Goal: Complete application form: Complete application form

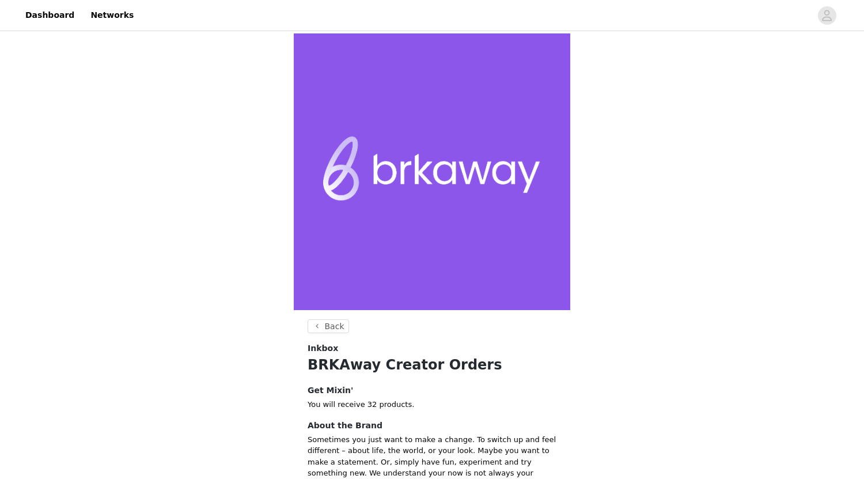
scroll to position [122, 0]
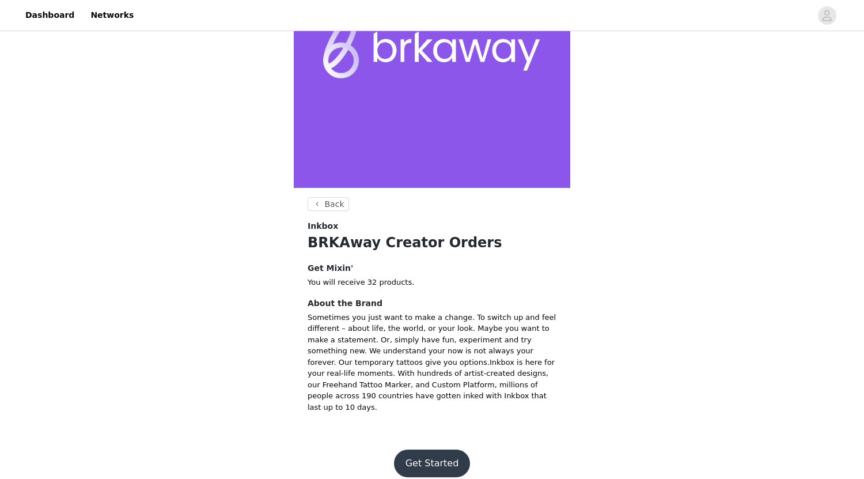
click at [436, 449] on button "Get Started" at bounding box center [432, 463] width 77 height 28
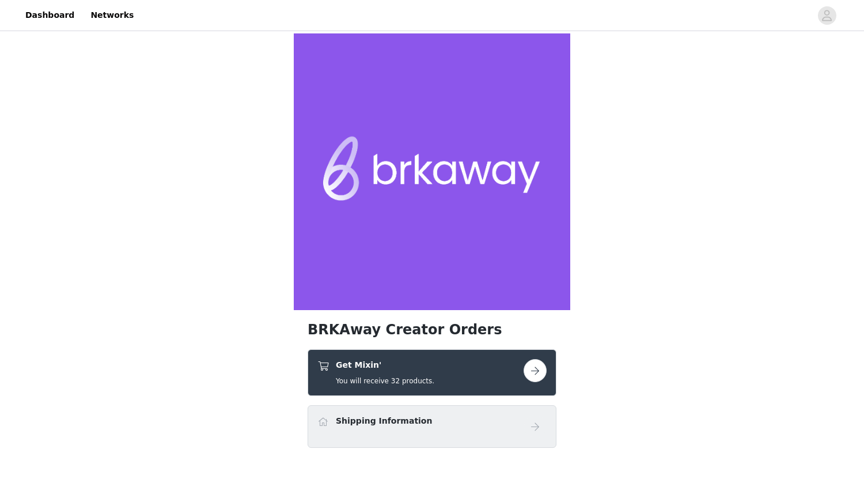
scroll to position [65, 0]
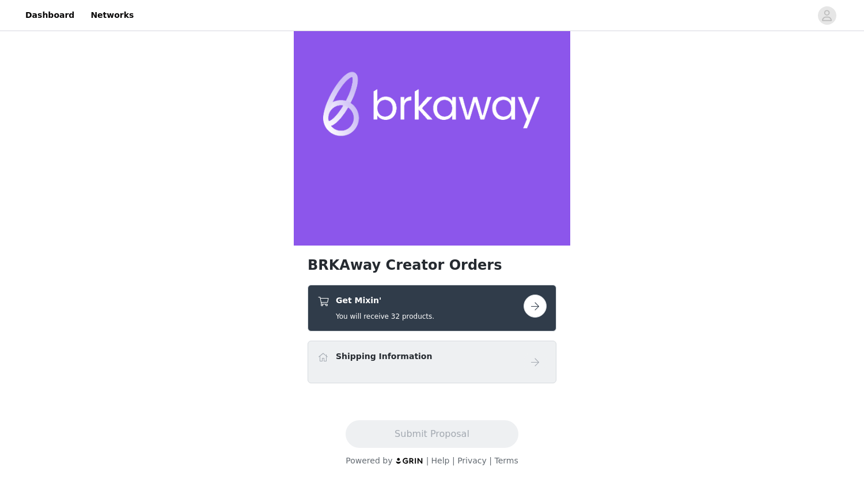
click at [533, 304] on button "button" at bounding box center [535, 305] width 23 height 23
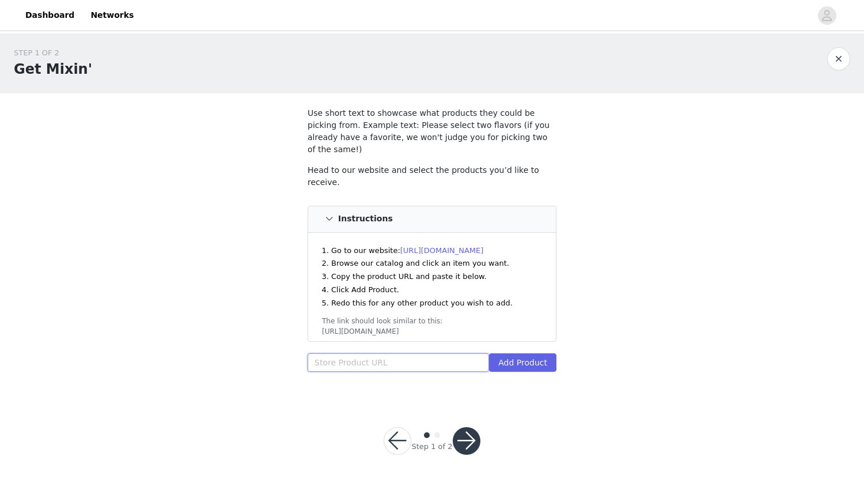
click at [336, 353] on input "text" at bounding box center [399, 362] width 182 height 18
paste input "https://inkbox.com/products/you-are-enough"
type input "https://inkbox.com/products/you-are-enough"
click at [530, 353] on button "Add Product" at bounding box center [522, 362] width 67 height 18
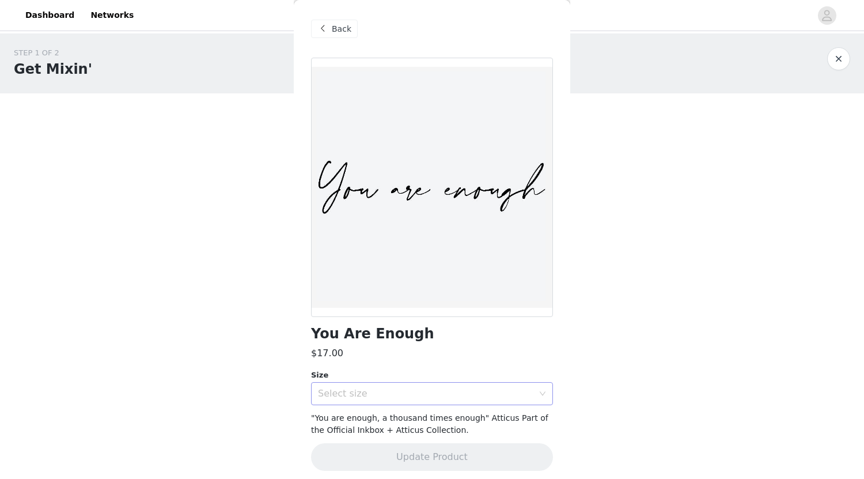
click at [426, 397] on div "Select size" at bounding box center [426, 394] width 216 height 12
click at [422, 418] on li "3 x 3 in" at bounding box center [432, 418] width 242 height 18
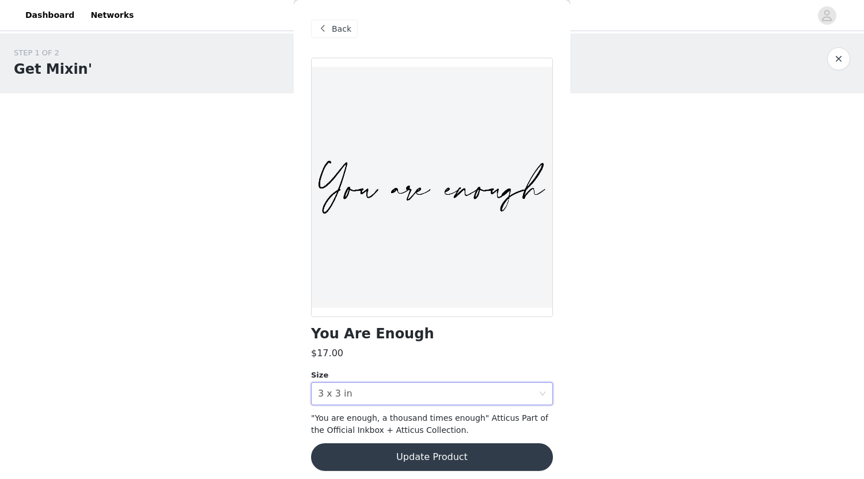
click at [429, 452] on button "Update Product" at bounding box center [432, 457] width 242 height 28
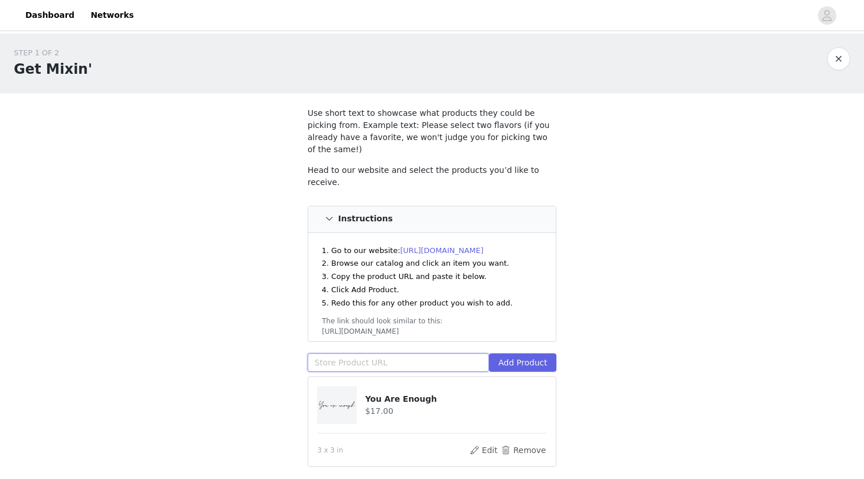
click at [383, 353] on input "text" at bounding box center [399, 362] width 182 height 18
paste input "https://inkbox.com/products/just-bloom"
type input "https://inkbox.com/products/just-bloom"
click at [518, 353] on button "Add Product" at bounding box center [522, 362] width 67 height 18
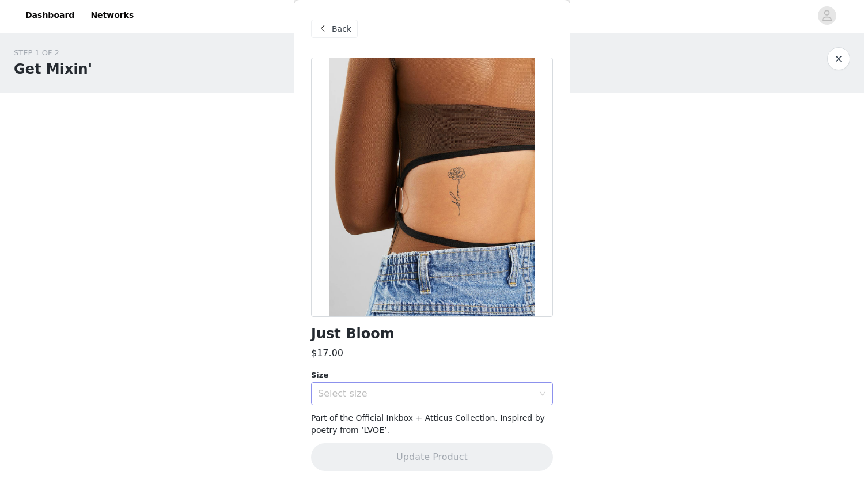
click at [422, 387] on div "Select size" at bounding box center [428, 394] width 221 height 22
click at [422, 413] on li "3 x 3 in" at bounding box center [432, 418] width 242 height 18
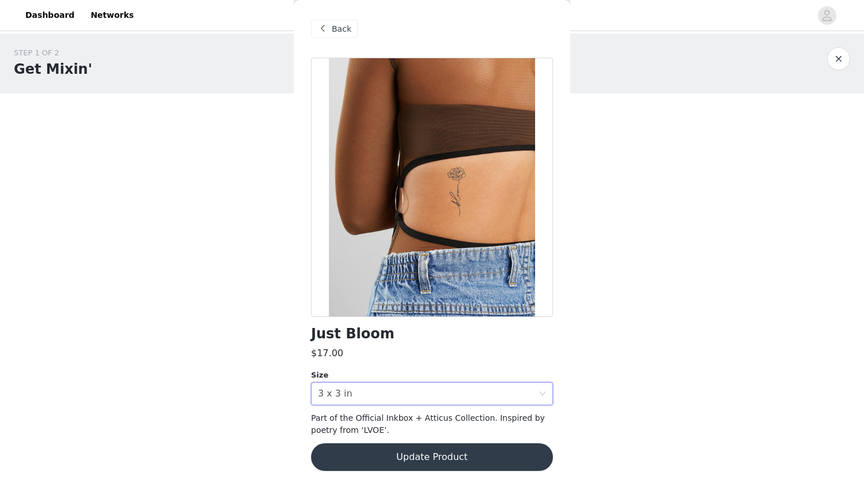
click at [420, 453] on button "Update Product" at bounding box center [432, 457] width 242 height 28
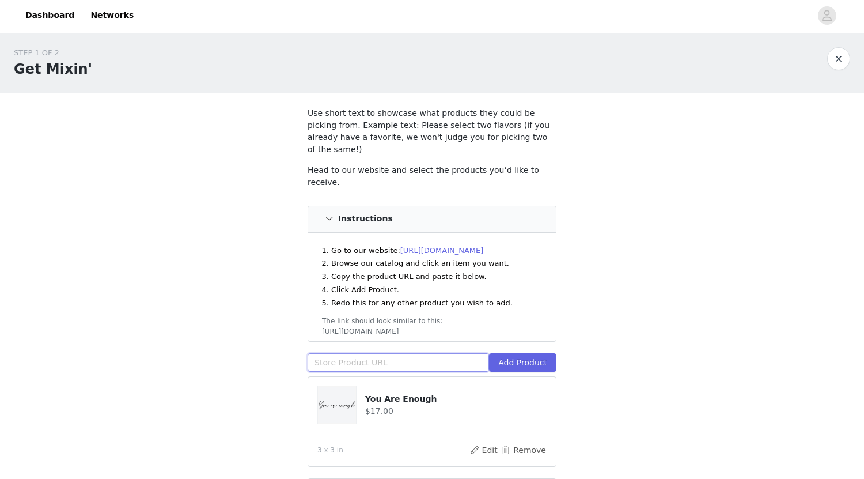
click at [355, 353] on input "text" at bounding box center [399, 362] width 182 height 18
paste input "https://inkbox.com/products/made-of-wishes"
type input "https://inkbox.com/products/made-of-wishes"
click at [531, 353] on button "Add Product" at bounding box center [522, 362] width 67 height 18
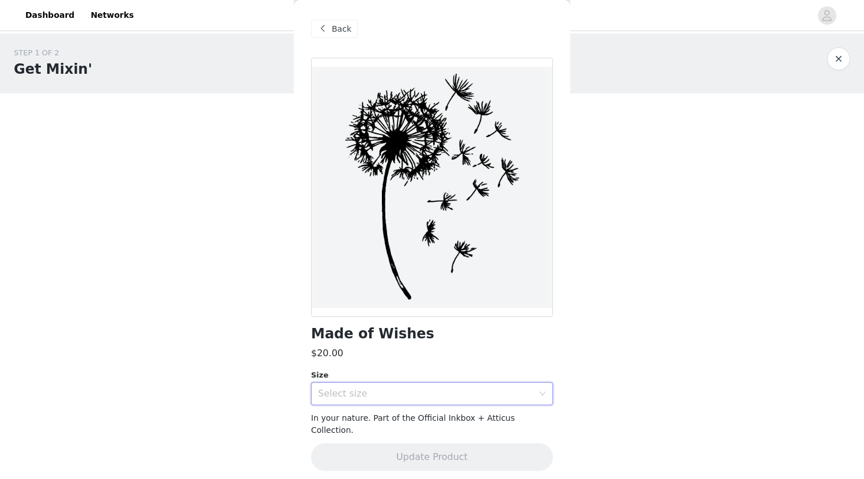
click at [371, 384] on div "Select size" at bounding box center [428, 394] width 221 height 22
click at [371, 415] on li "4 x 4 in" at bounding box center [432, 418] width 242 height 18
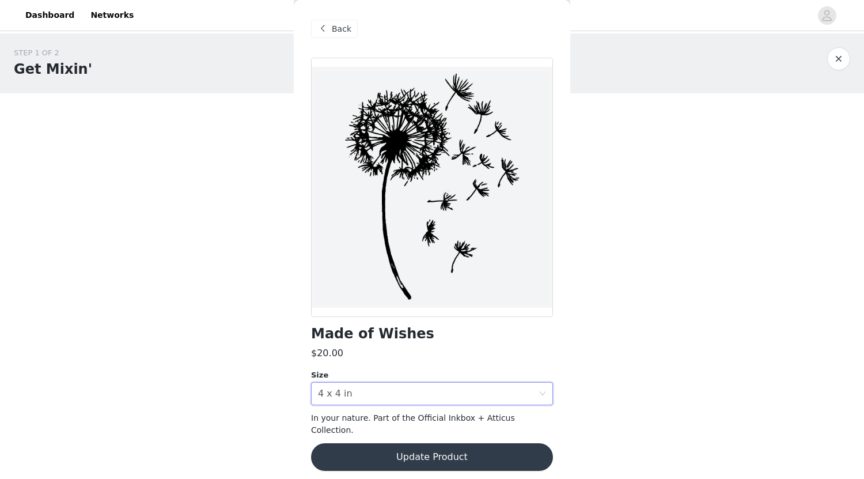
click at [383, 444] on button "Update Product" at bounding box center [432, 457] width 242 height 28
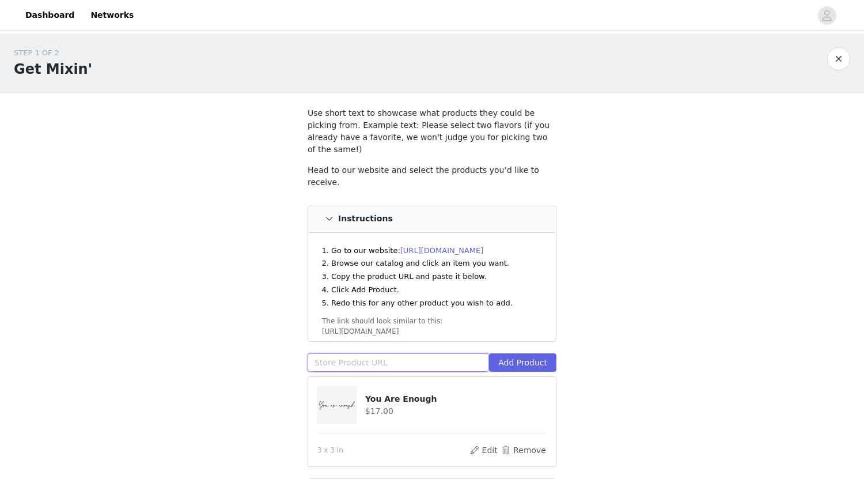
click at [346, 353] on input "text" at bounding box center [399, 362] width 182 height 18
paste input "https://inkbox.com/products/dance-in-the-rain"
type input "https://inkbox.com/products/dance-in-the-rain"
click at [509, 353] on button "Add Product" at bounding box center [522, 362] width 67 height 18
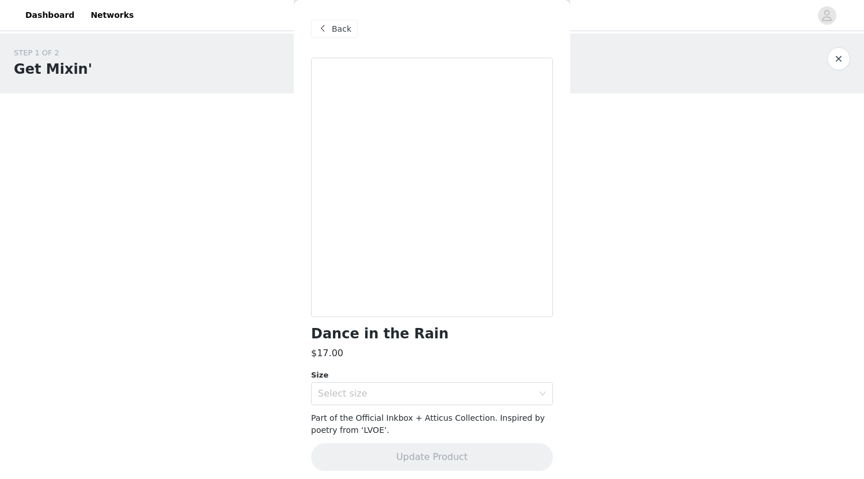
scroll to position [5, 0]
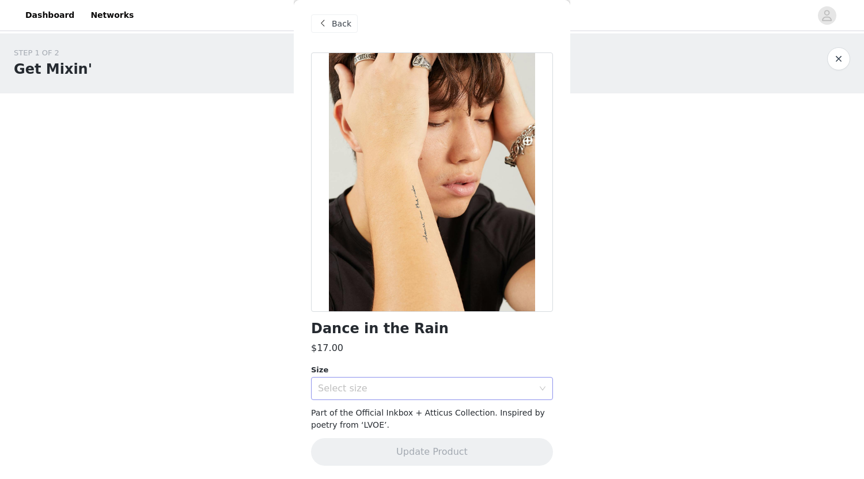
click at [421, 386] on div "Select size" at bounding box center [426, 389] width 216 height 12
click at [414, 407] on li "3 x 3 in" at bounding box center [432, 413] width 242 height 18
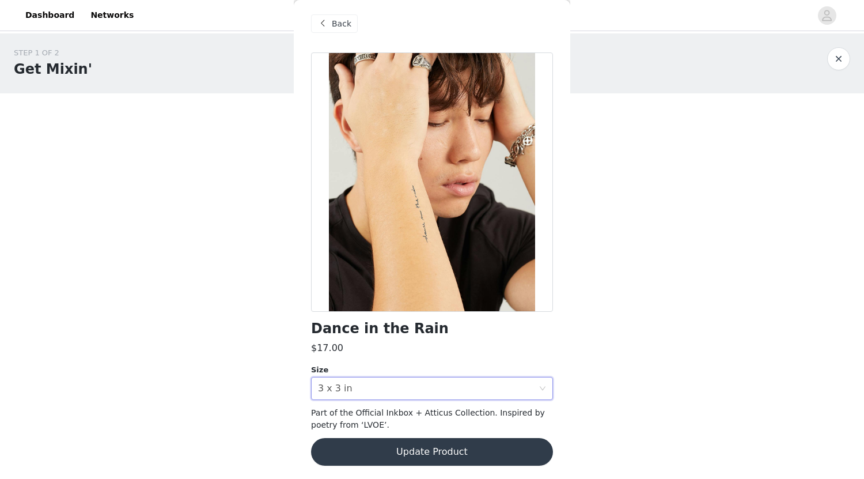
click at [414, 454] on button "Update Product" at bounding box center [432, 452] width 242 height 28
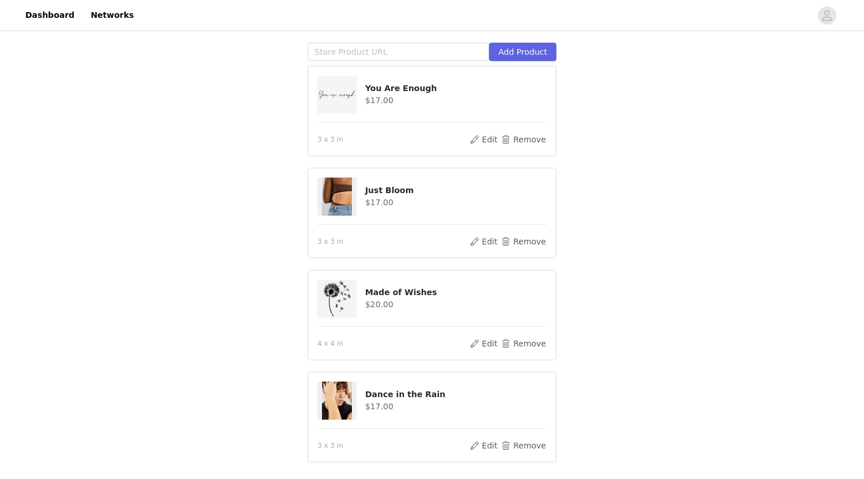
scroll to position [235, 0]
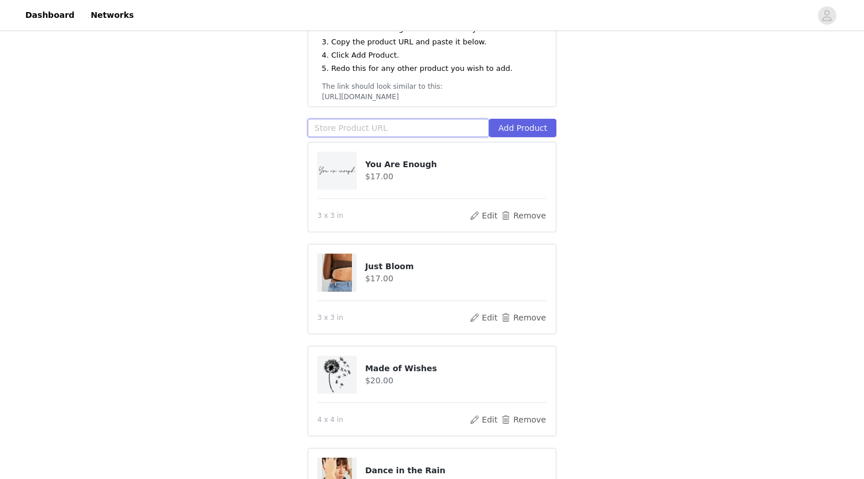
click at [372, 119] on input "text" at bounding box center [399, 128] width 182 height 18
paste input "https://inkbox.com/products/made-of-magic"
type input "https://inkbox.com/products/made-of-magic"
click at [509, 119] on button "Add Product" at bounding box center [522, 128] width 67 height 18
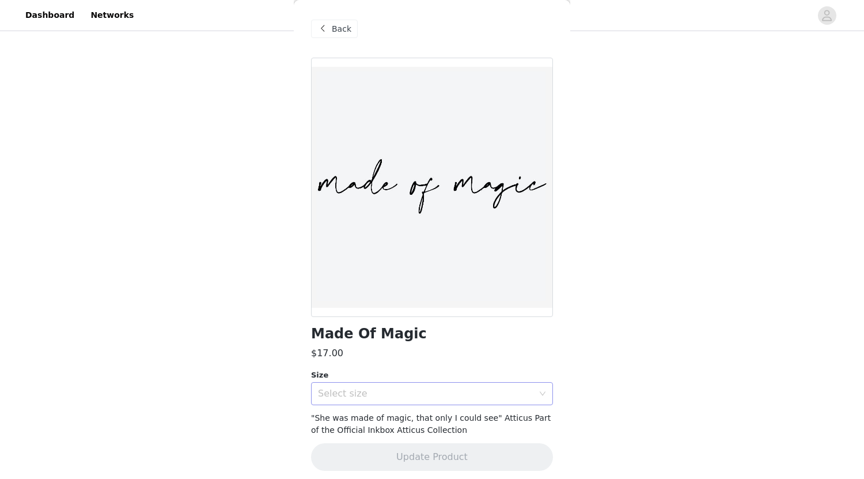
click at [394, 398] on div "Select size" at bounding box center [426, 394] width 216 height 12
click at [394, 420] on li "3 x 3 in" at bounding box center [432, 419] width 242 height 18
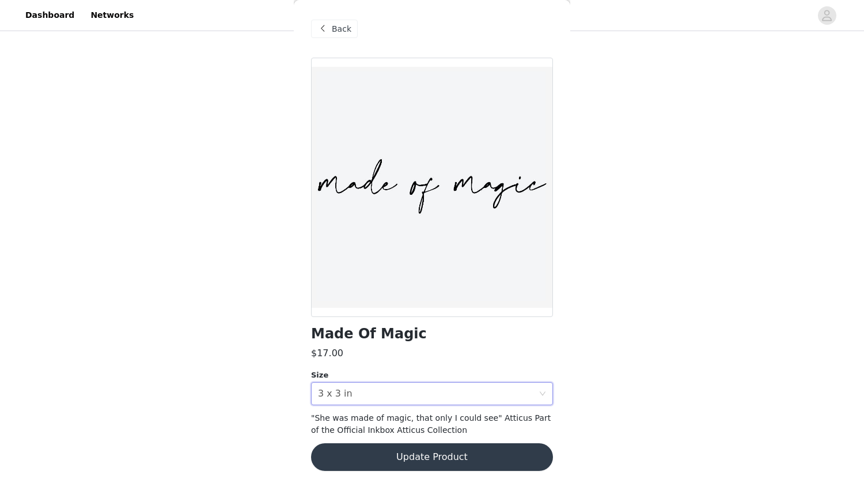
click at [399, 445] on button "Update Product" at bounding box center [432, 457] width 242 height 28
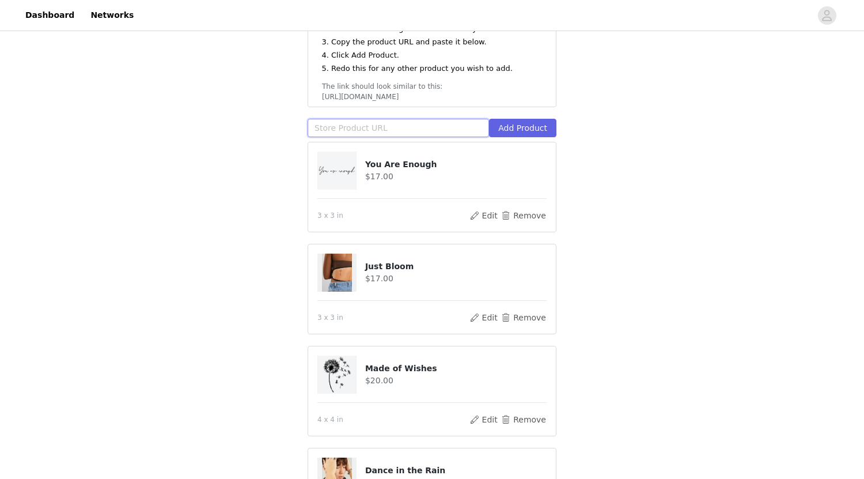
click at [353, 119] on input "text" at bounding box center [399, 128] width 182 height 18
paste input "https://inkbox.com/products/life-line"
type input "https://inkbox.com/products/life-line"
click at [552, 119] on button "Add Product" at bounding box center [522, 128] width 67 height 18
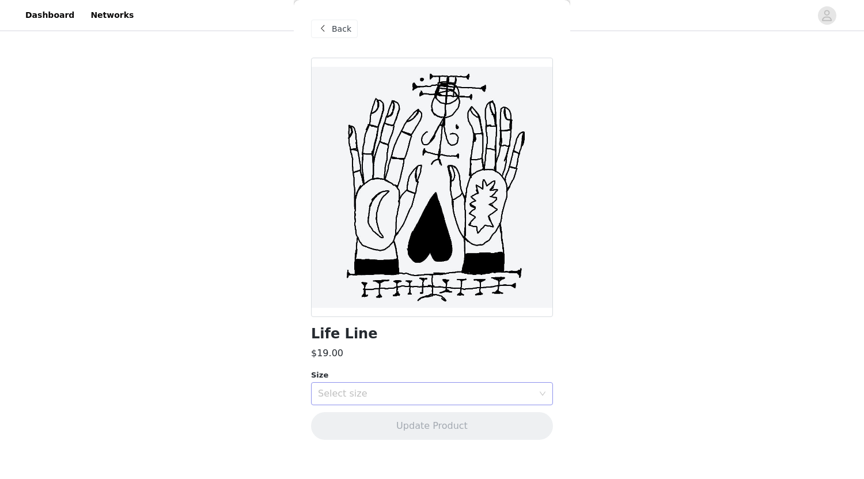
click at [385, 392] on div "Select size" at bounding box center [426, 394] width 216 height 12
click at [384, 421] on li "3 x 3 in" at bounding box center [432, 419] width 242 height 18
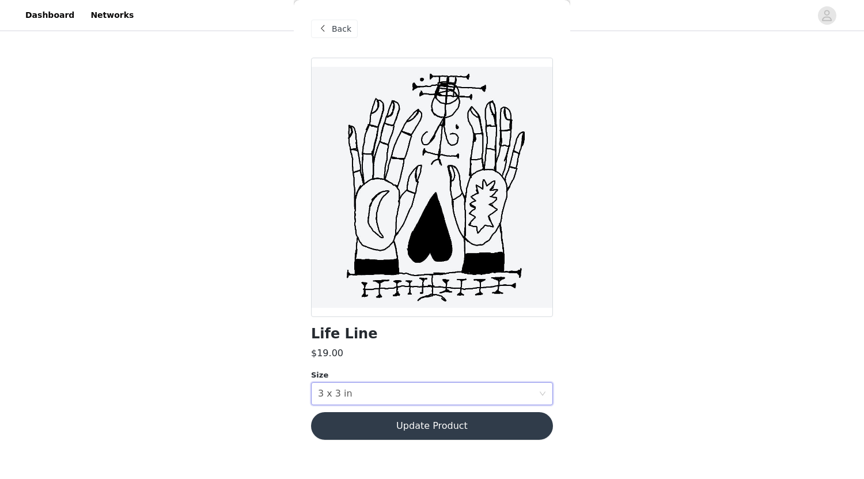
click at [400, 434] on button "Update Product" at bounding box center [432, 426] width 242 height 28
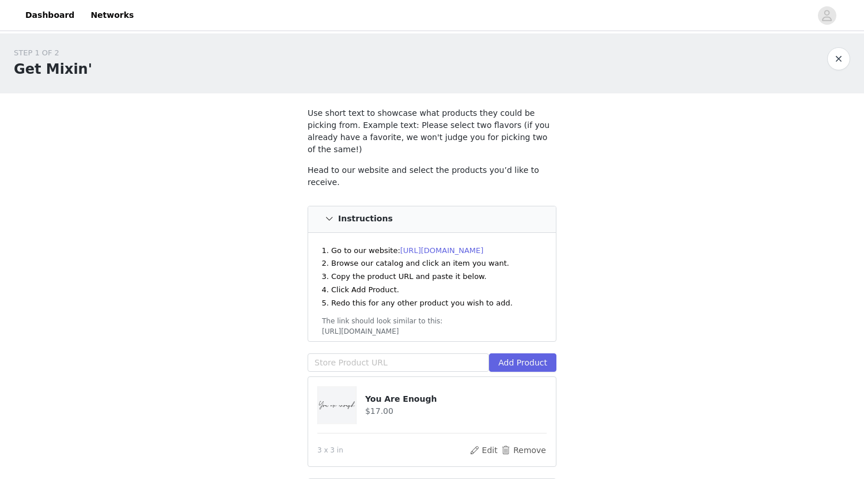
scroll to position [122, 0]
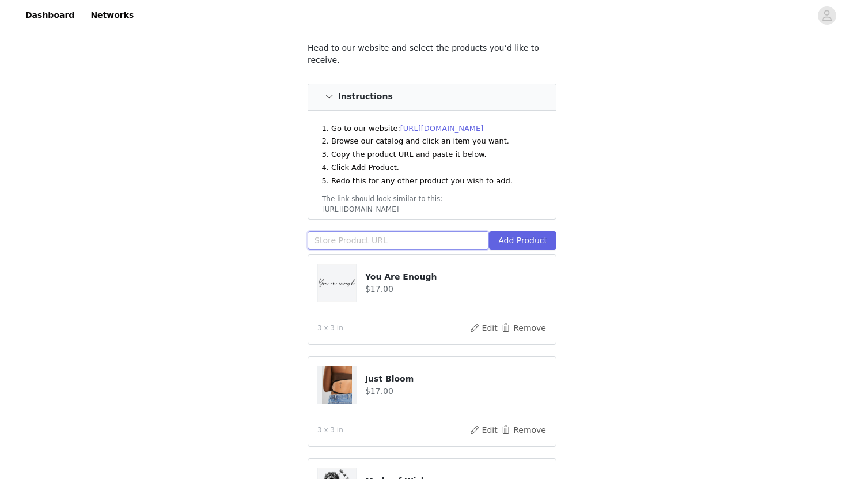
click at [356, 231] on input "text" at bounding box center [399, 240] width 182 height 18
paste input "https://inkbox.com/products/you-are-the-universe"
type input "https://inkbox.com/products/you-are-the-universe"
click at [513, 231] on button "Add Product" at bounding box center [522, 240] width 67 height 18
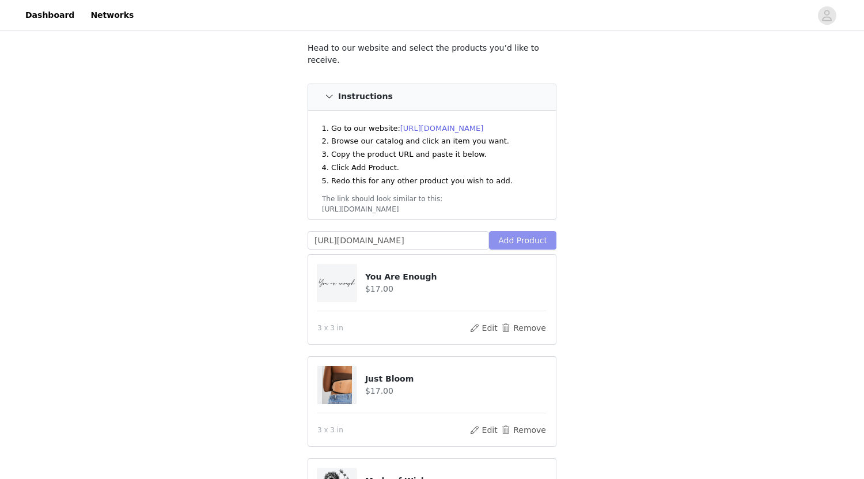
scroll to position [0, 0]
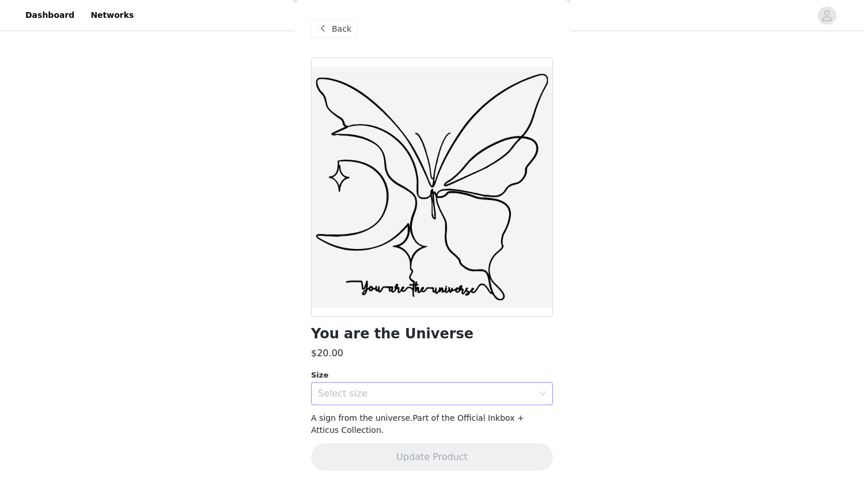
click at [376, 388] on div "Select size" at bounding box center [426, 394] width 216 height 12
click at [376, 416] on li "4 x 4 in" at bounding box center [432, 419] width 242 height 18
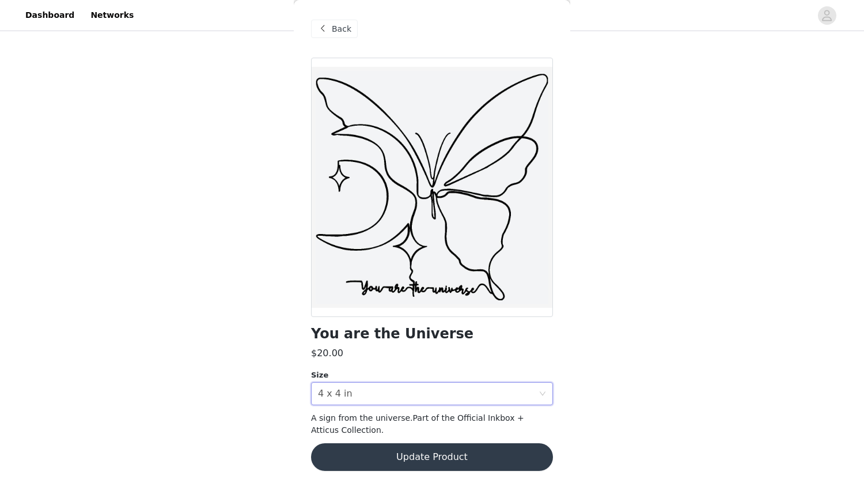
click at [376, 448] on button "Update Product" at bounding box center [432, 457] width 242 height 28
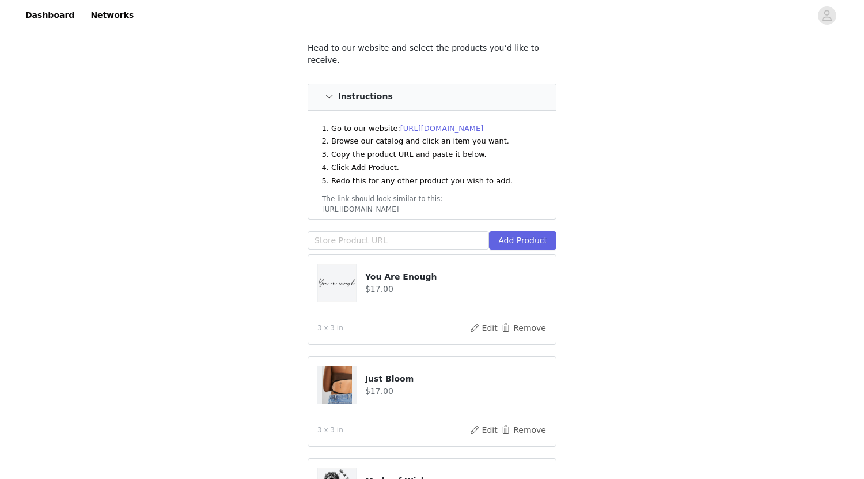
click at [424, 231] on div "Add Product" at bounding box center [432, 242] width 249 height 23
click at [407, 231] on input "text" at bounding box center [399, 240] width 182 height 18
paste input "https://inkbox.com/products/love-will-follow"
type input "https://inkbox.com/products/love-will-follow"
click at [523, 231] on button "Add Product" at bounding box center [522, 240] width 67 height 18
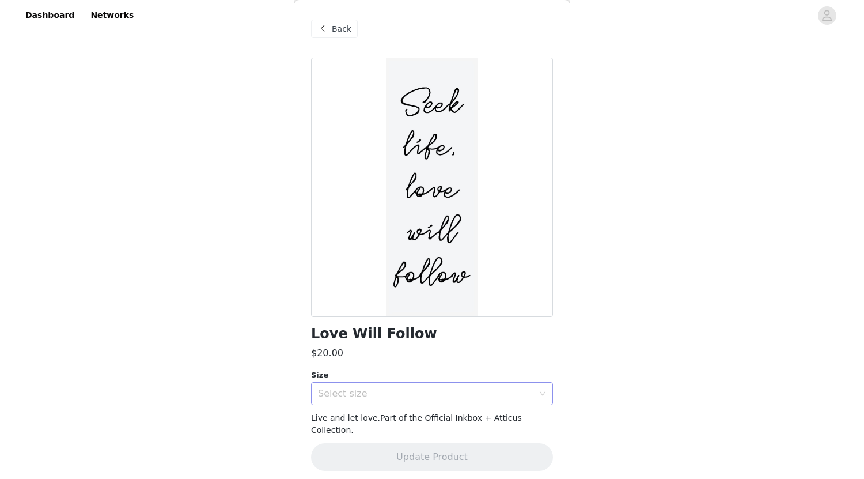
click at [393, 388] on div "Select size" at bounding box center [426, 394] width 216 height 12
click at [390, 425] on li "5 x 2 in" at bounding box center [432, 419] width 242 height 18
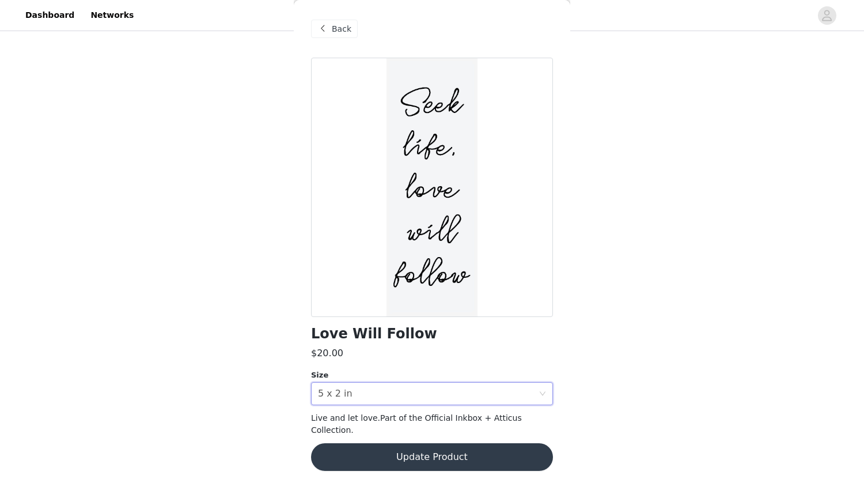
click at [394, 449] on button "Update Product" at bounding box center [432, 457] width 242 height 28
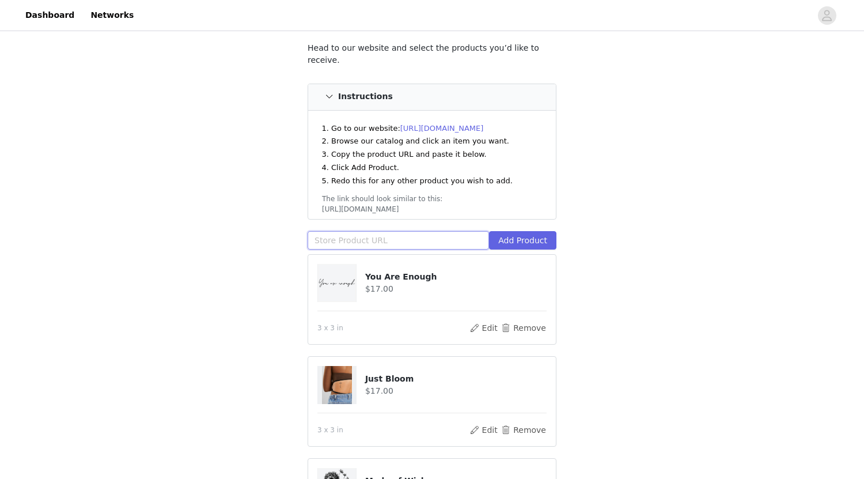
click at [367, 231] on input "text" at bounding box center [399, 240] width 182 height 18
paste input "https://inkbox.com/products/butterflying"
type input "https://inkbox.com/products/butterflying"
click at [539, 231] on button "Add Product" at bounding box center [522, 240] width 67 height 18
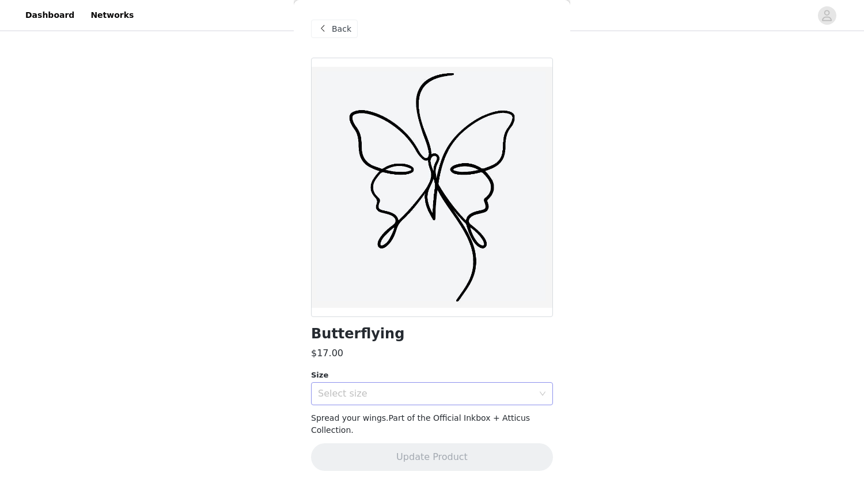
click at [365, 383] on div "Select size" at bounding box center [428, 394] width 221 height 22
click at [362, 417] on li "3 x 3 in" at bounding box center [432, 419] width 242 height 18
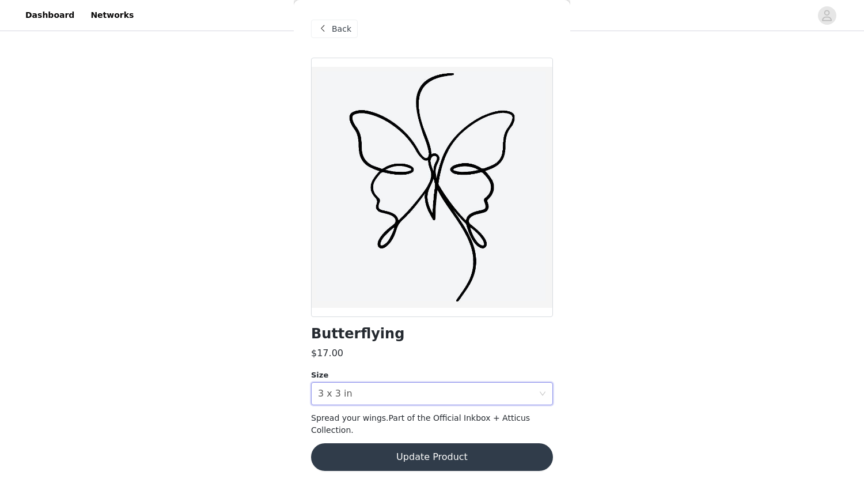
click at [380, 460] on button "Update Product" at bounding box center [432, 457] width 242 height 28
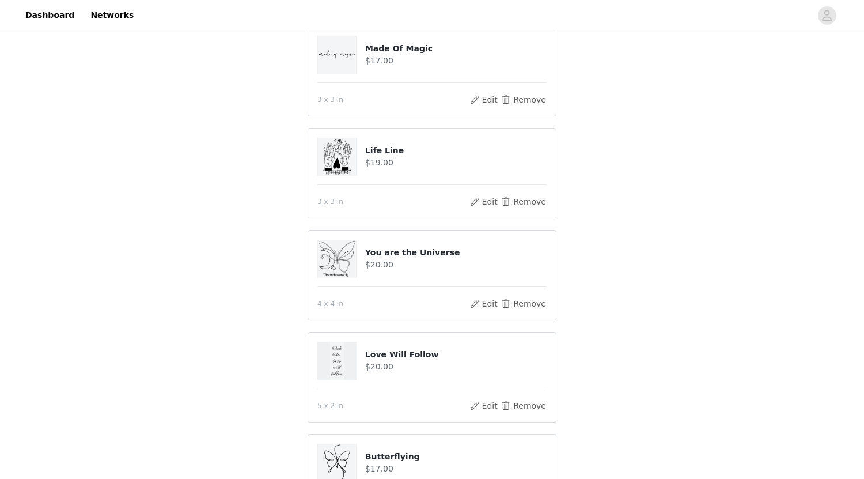
scroll to position [750, 0]
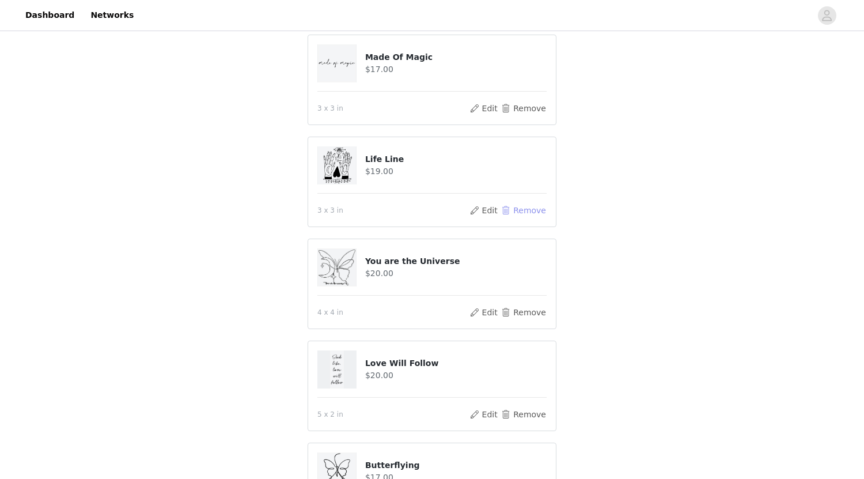
click at [529, 203] on button "Remove" at bounding box center [524, 210] width 46 height 14
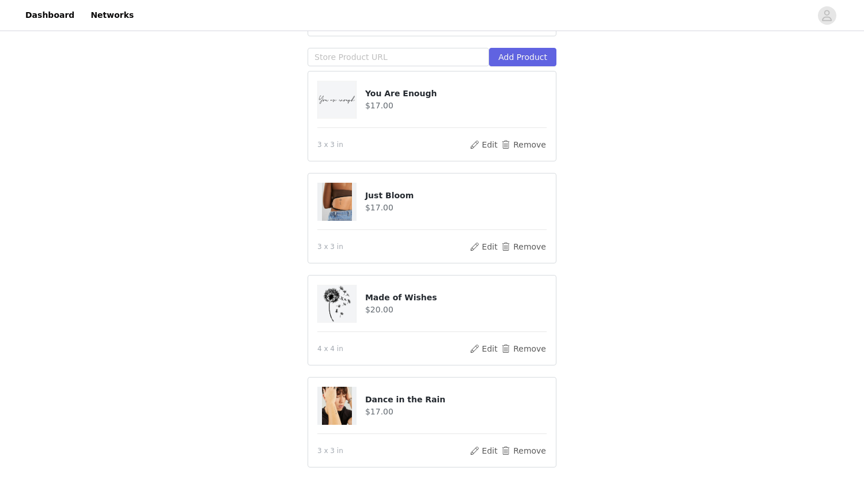
scroll to position [0, 0]
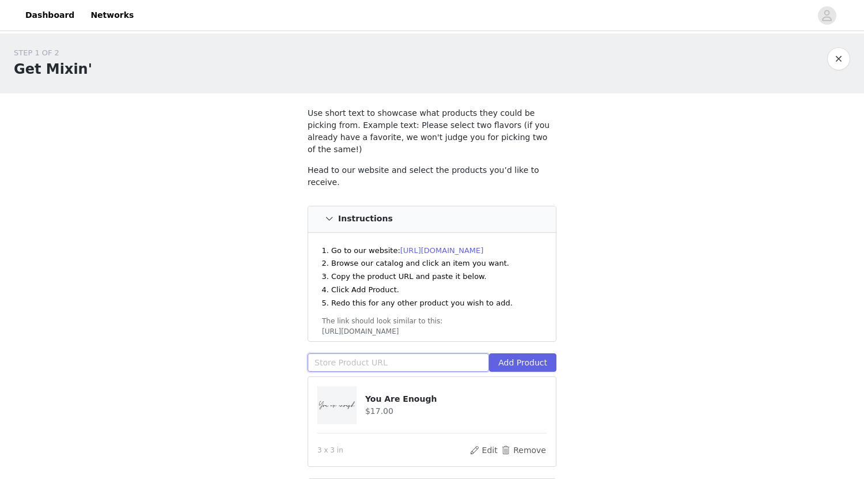
click at [387, 353] on input "text" at bounding box center [399, 362] width 182 height 18
paste input "https://inkbox.com/products/tattoo-remover"
type input "https://inkbox.com/products/tattoo-remover"
click at [540, 353] on button "Add Product" at bounding box center [522, 362] width 67 height 18
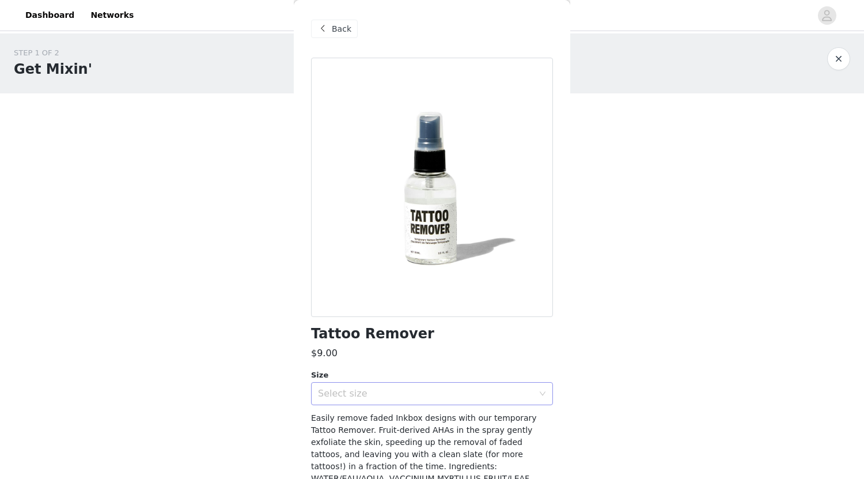
click at [339, 390] on div "Select size" at bounding box center [426, 394] width 216 height 12
click at [335, 416] on li "Accessory" at bounding box center [432, 418] width 242 height 18
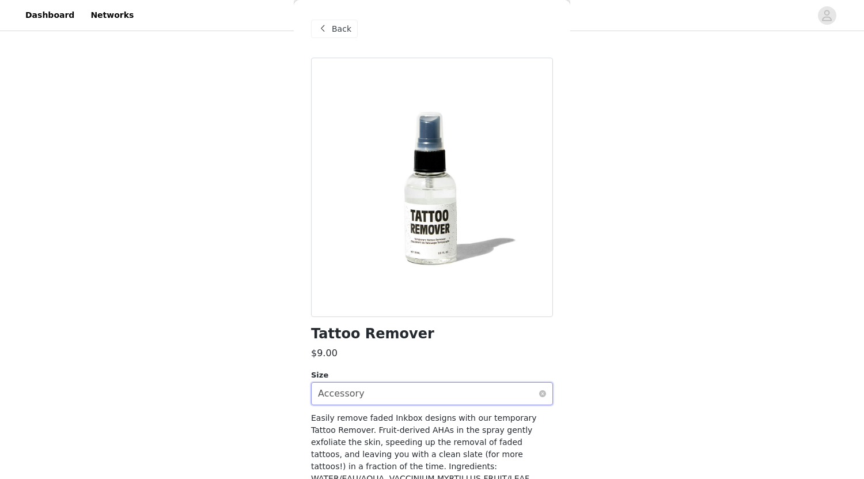
scroll to position [162, 0]
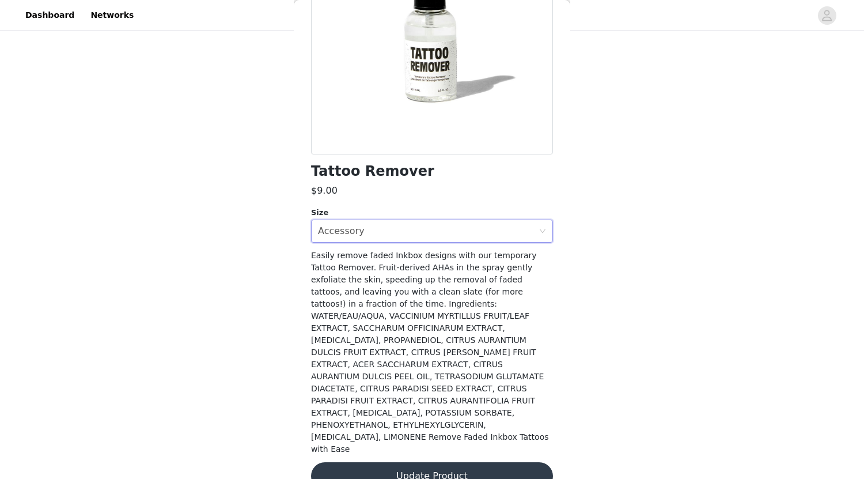
click at [455, 462] on button "Update Product" at bounding box center [432, 476] width 242 height 28
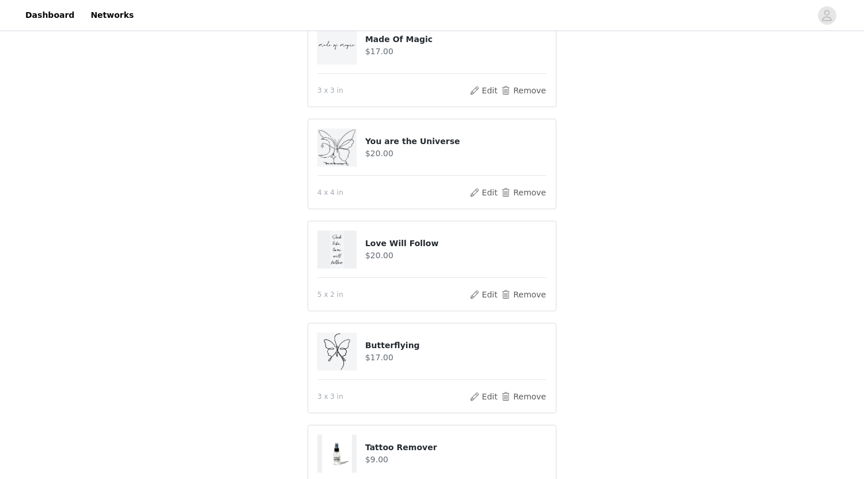
scroll to position [882, 0]
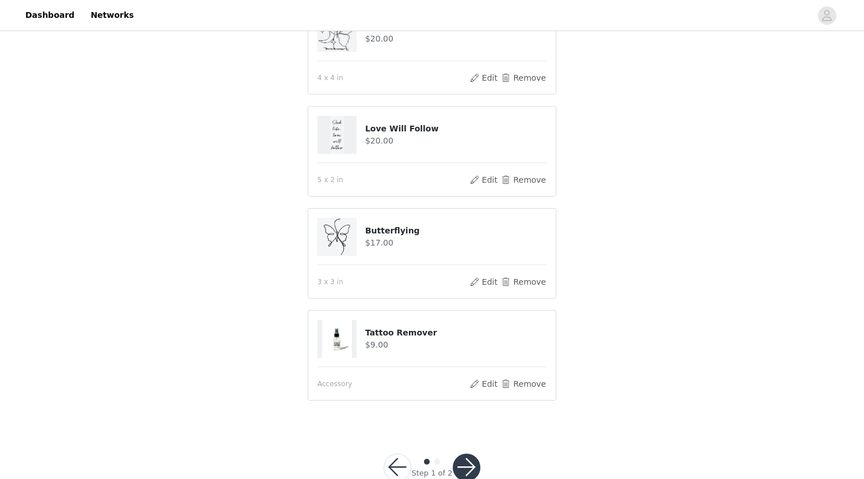
click at [468, 453] on button "button" at bounding box center [467, 467] width 28 height 28
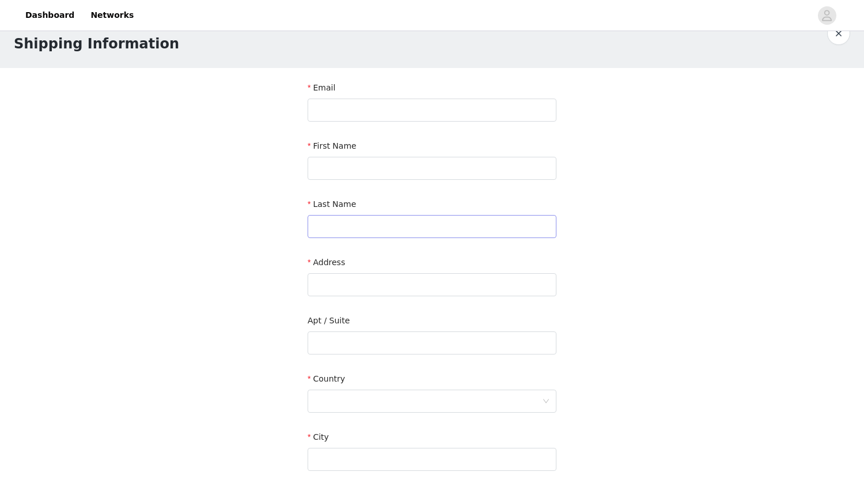
scroll to position [58, 0]
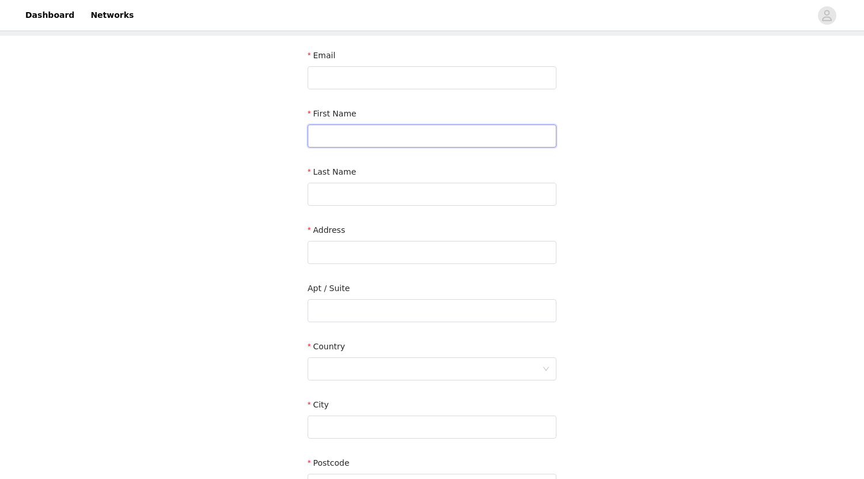
click at [364, 137] on input "text" at bounding box center [432, 135] width 249 height 23
type input "Ashley"
click at [361, 198] on input "text" at bounding box center [432, 194] width 249 height 23
type input "Chase"
click at [349, 262] on input "text" at bounding box center [432, 252] width 249 height 23
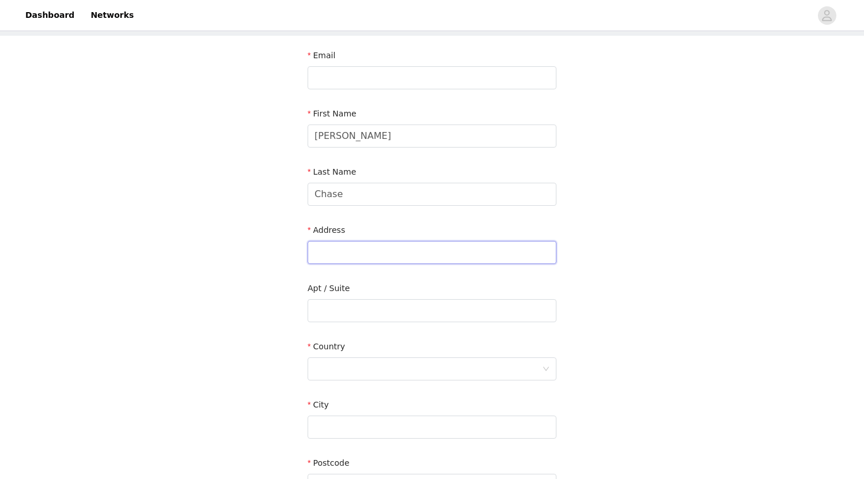
paste input "44 Franklin St"
type input "44 Franklin St"
click at [332, 307] on input "text" at bounding box center [432, 310] width 249 height 23
paste input "#4710"
type input "#4710"
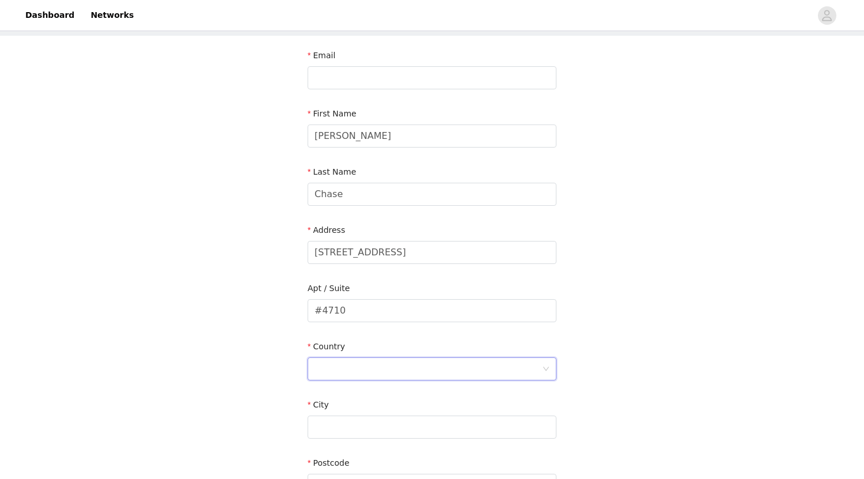
click at [390, 364] on div at bounding box center [429, 369] width 228 height 22
click at [399, 392] on li "United States" at bounding box center [432, 393] width 249 height 18
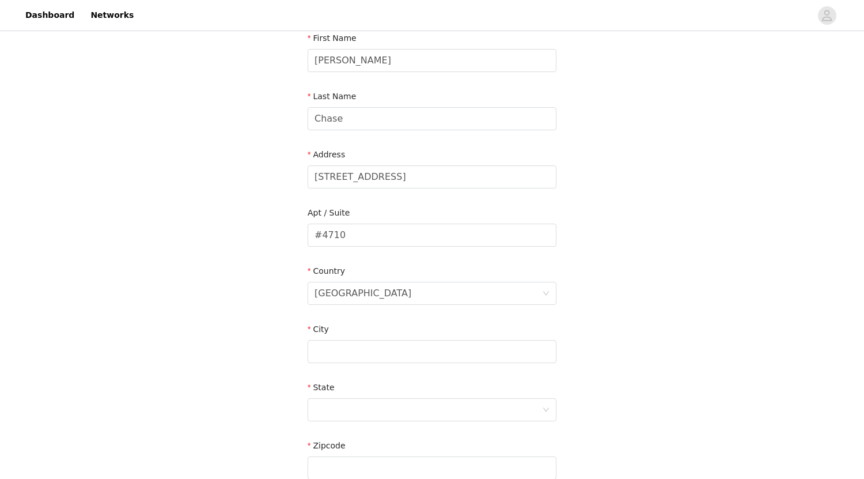
scroll to position [225, 0]
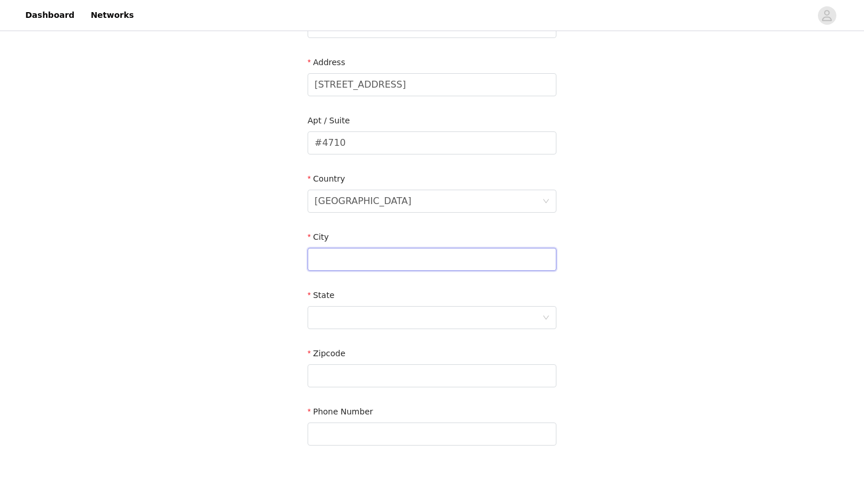
click at [339, 269] on input "text" at bounding box center [432, 259] width 249 height 23
paste input "Vineyard Haven"
type input "Vineyard Haven"
click at [413, 314] on div at bounding box center [429, 318] width 228 height 22
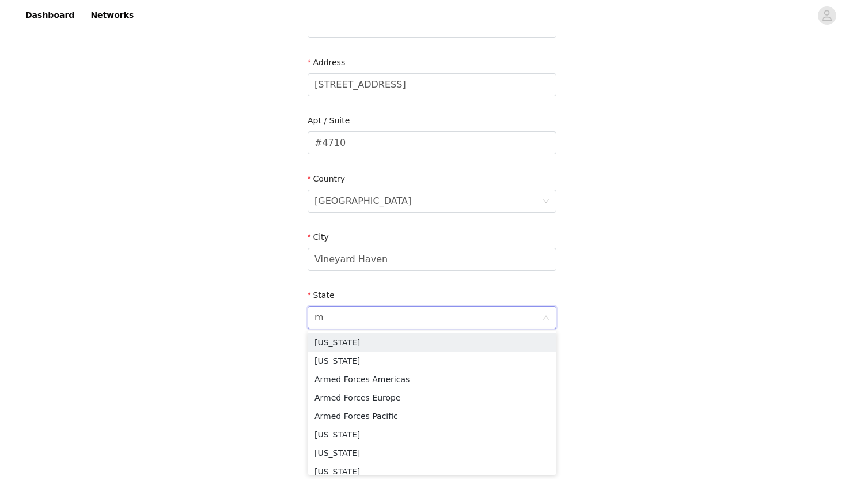
type input "ma"
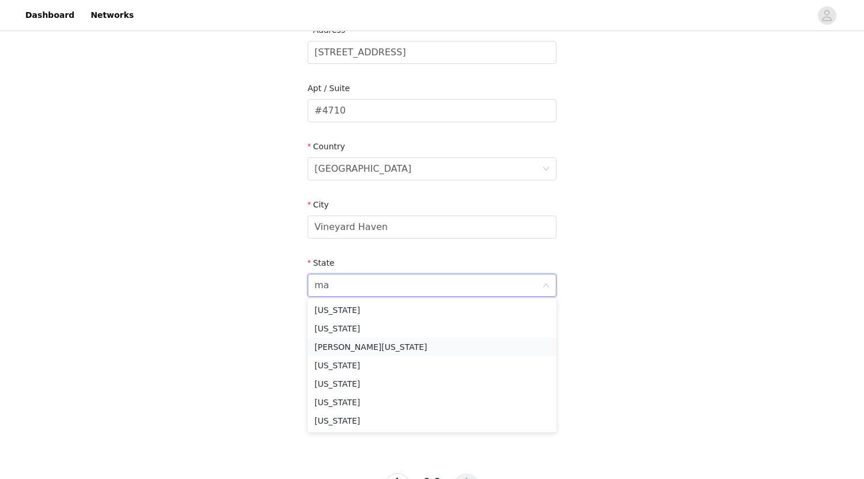
scroll to position [259, 0]
click at [403, 379] on li "Massachusetts" at bounding box center [432, 382] width 249 height 18
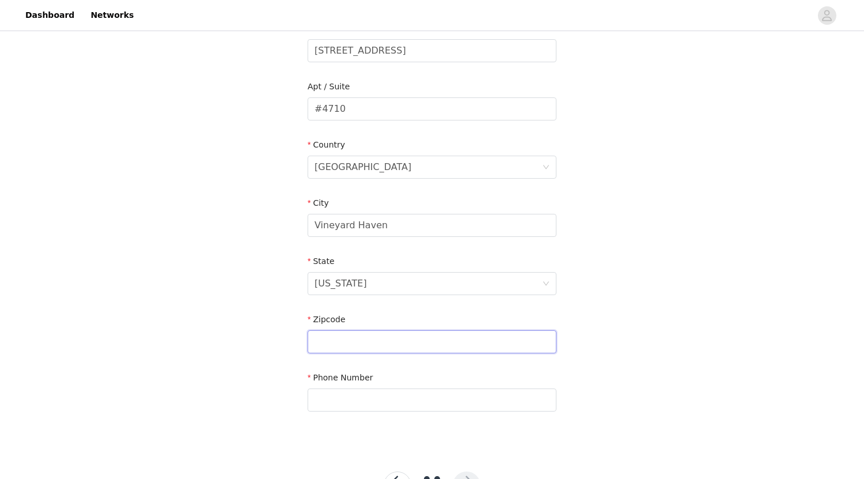
click at [366, 335] on input "text" at bounding box center [432, 341] width 249 height 23
paste input "02568"
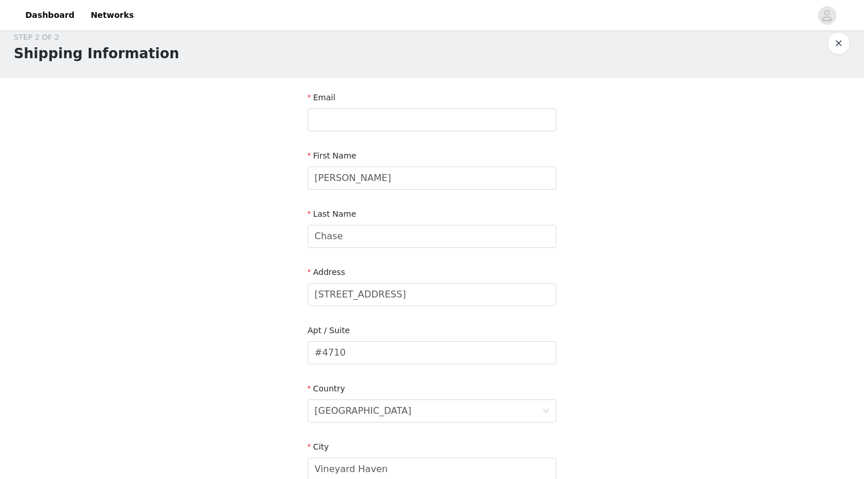
scroll to position [0, 0]
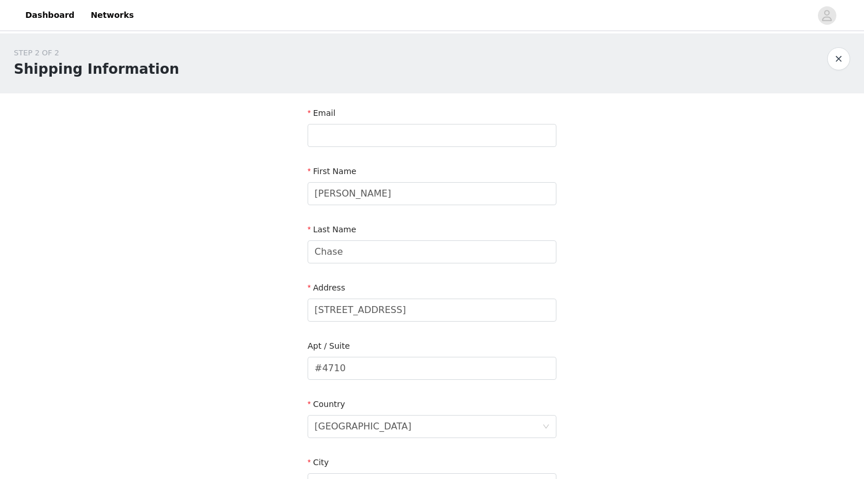
type input "02568"
click at [362, 131] on input "text" at bounding box center [432, 135] width 249 height 23
paste input "ashley@atticusinc.co"
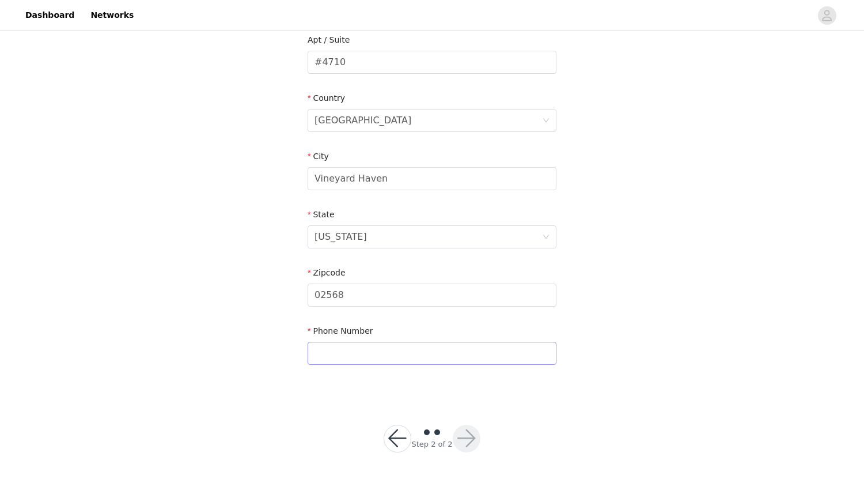
type input "ashley@atticusinc.co"
click at [402, 345] on input "text" at bounding box center [432, 353] width 249 height 23
type input "111-111-1111"
click at [459, 429] on button "button" at bounding box center [467, 439] width 28 height 28
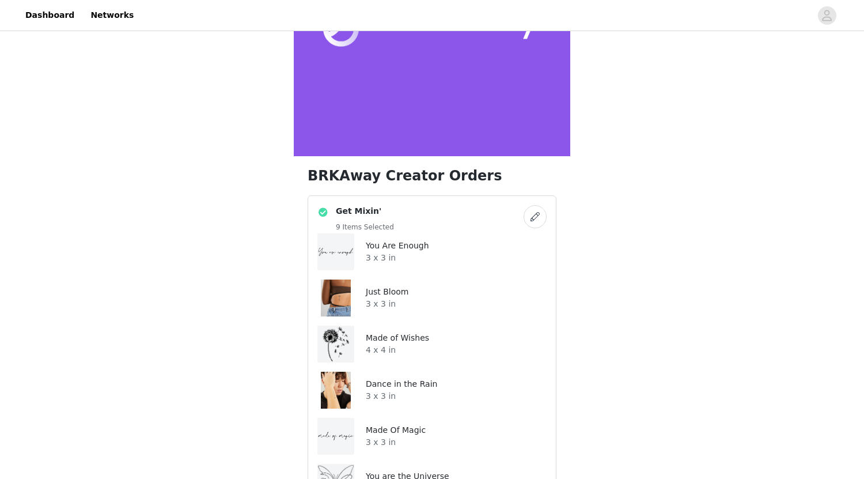
scroll to position [525, 0]
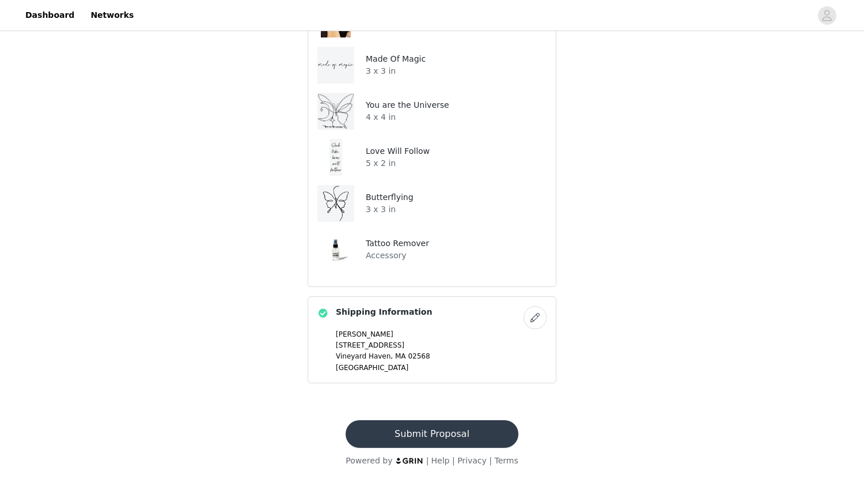
click at [458, 435] on button "Submit Proposal" at bounding box center [432, 434] width 172 height 28
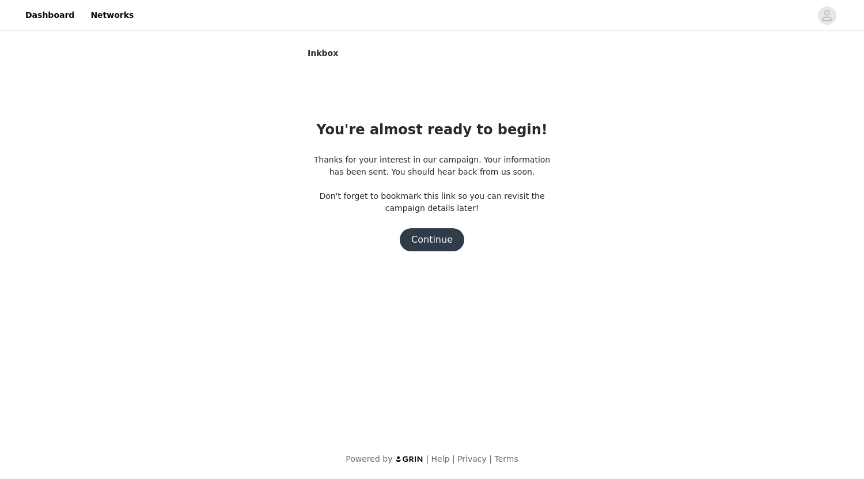
scroll to position [0, 0]
click at [445, 247] on button "Continue" at bounding box center [432, 239] width 65 height 23
